Goal: Check status: Check status

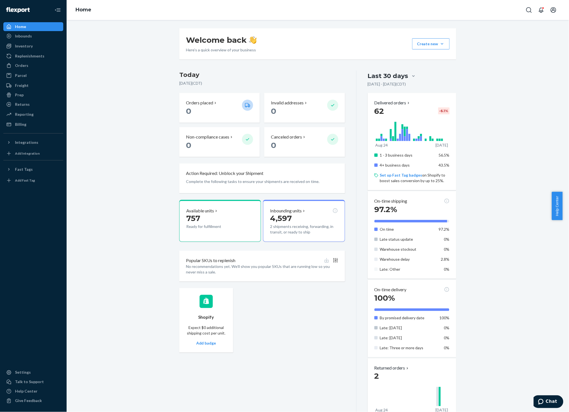
click at [31, 39] on div "Inbounds" at bounding box center [33, 36] width 59 height 8
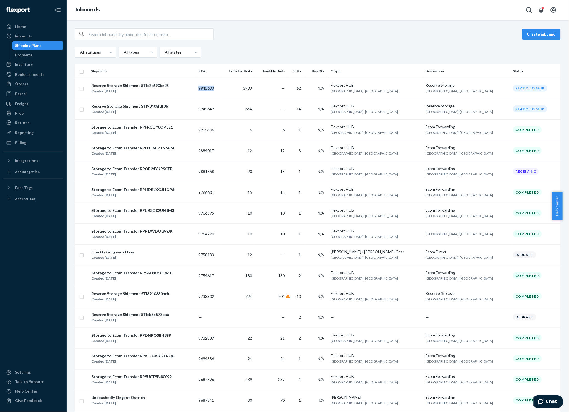
drag, startPoint x: 219, startPoint y: 90, endPoint x: 233, endPoint y: 89, distance: 14.8
click at [221, 89] on td "9945683" at bounding box center [208, 88] width 24 height 21
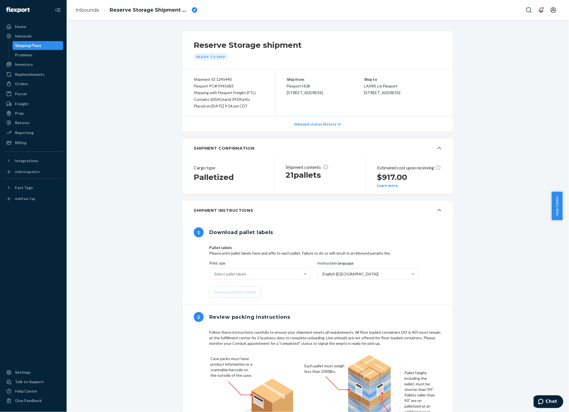
click at [217, 86] on div "Flexport PO# 9945683" at bounding box center [229, 86] width 70 height 7
copy div "9945683"
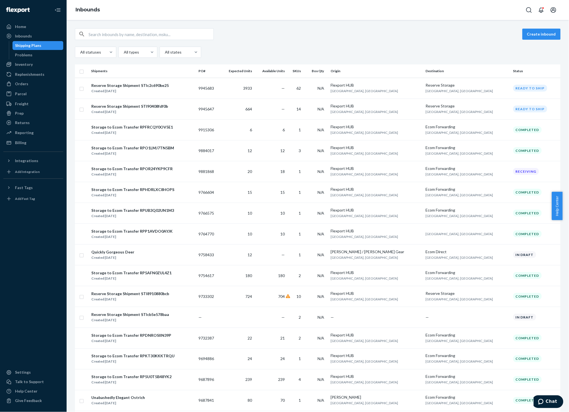
click at [218, 110] on td "9945647" at bounding box center [208, 109] width 24 height 21
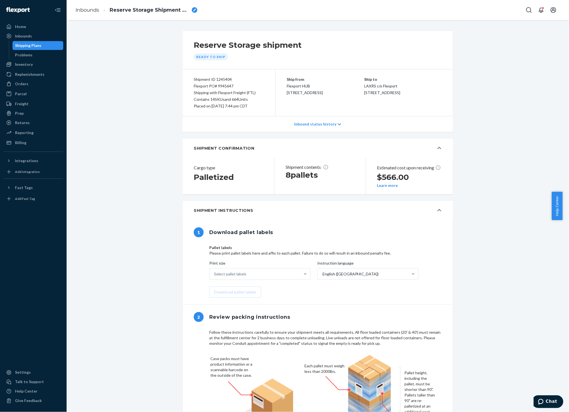
click at [219, 83] on div "Flexport PO# 9945647" at bounding box center [229, 86] width 70 height 7
click at [221, 85] on div "Flexport PO# 9945647" at bounding box center [229, 86] width 70 height 7
copy div "9945647"
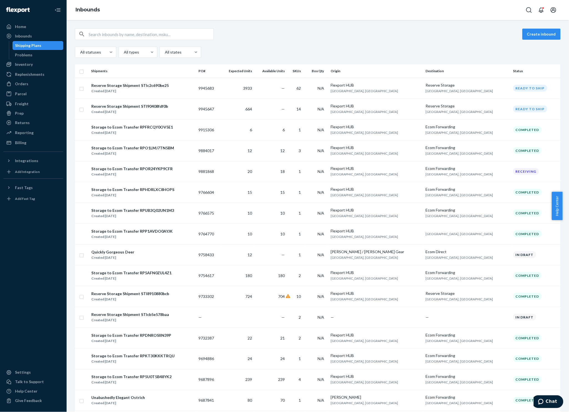
click at [171, 84] on div "Reserve Storage Shipment STIc2c690be25 Created [DATE]" at bounding box center [142, 88] width 103 height 12
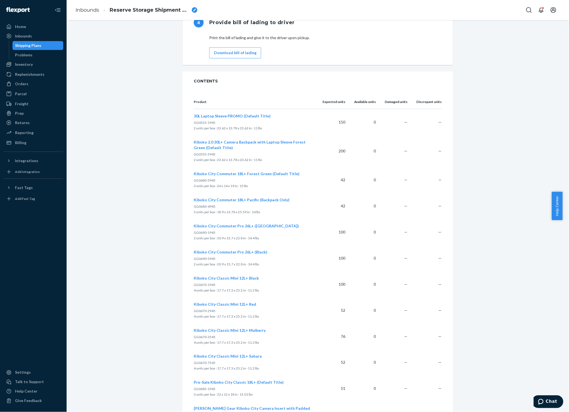
scroll to position [747, 0]
